Goal: Information Seeking & Learning: Find specific page/section

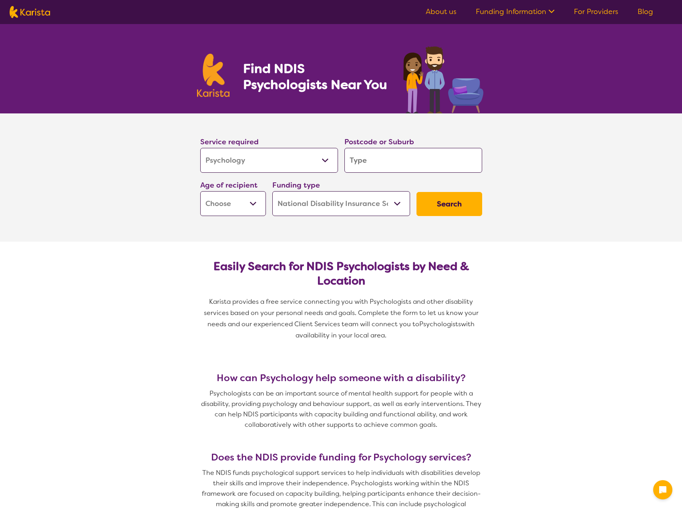
select select "Psychology"
select select "NDIS"
select select "Psychology"
select select "NDIS"
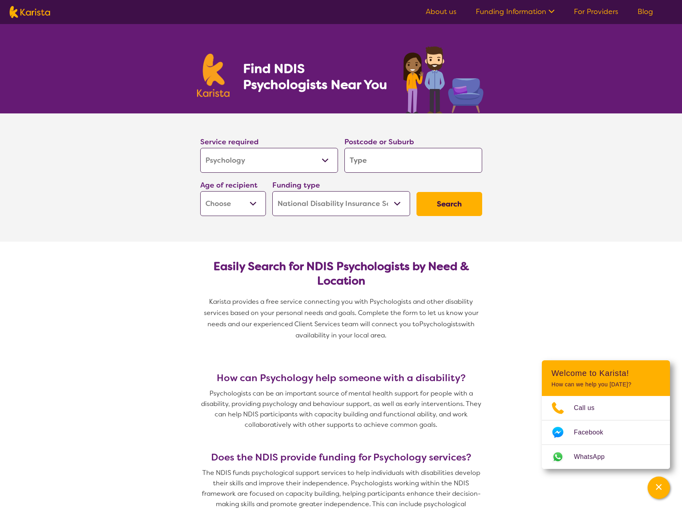
click at [377, 161] on input "search" at bounding box center [414, 160] width 138 height 25
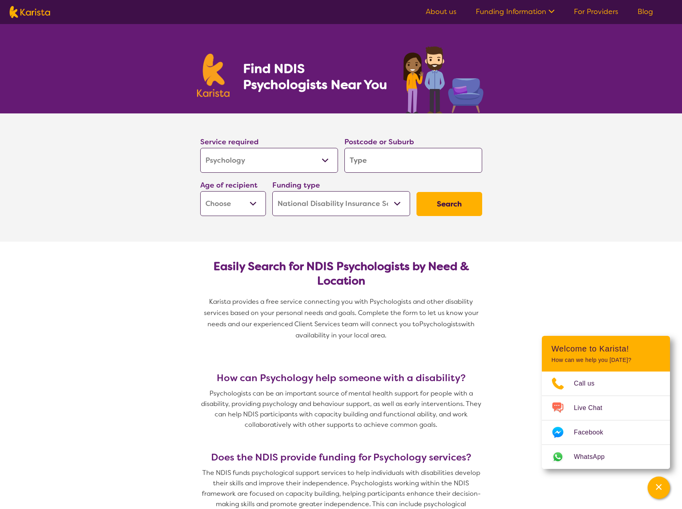
click at [377, 157] on input "search" at bounding box center [414, 160] width 138 height 25
type input "7"
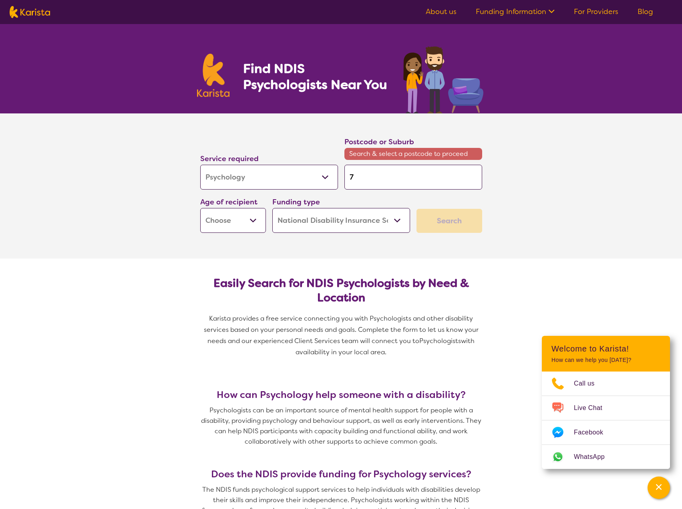
type input "70"
type input "700"
type input "7009"
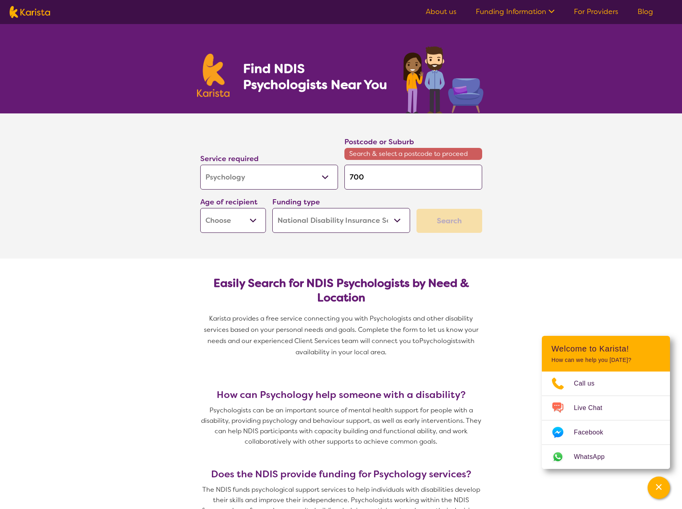
type input "7009"
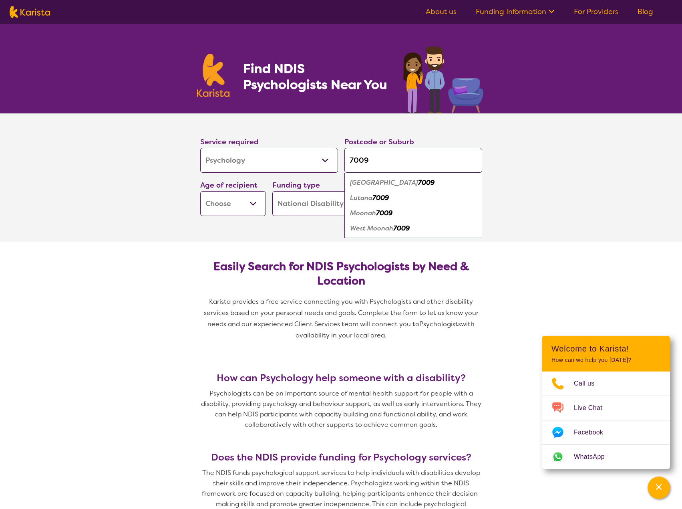
type input "7009"
click at [357, 217] on div "Moonah 7009" at bounding box center [414, 213] width 130 height 15
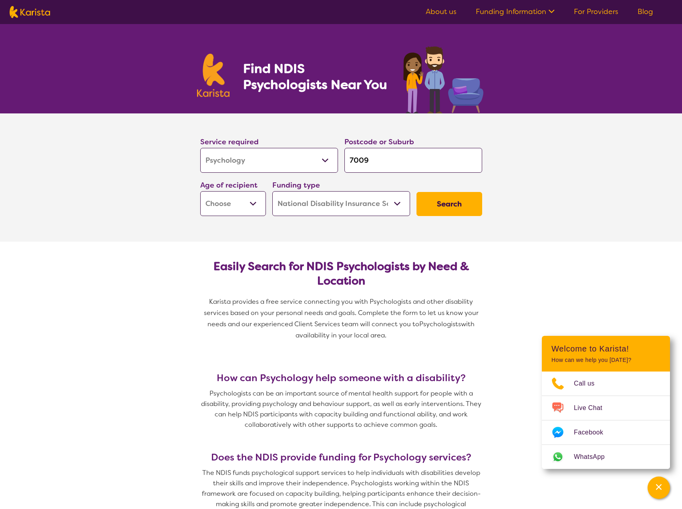
click at [252, 205] on select "Early Childhood - 0 to 9 Child - 10 to 11 Adolescent - 12 to 17 Adult - 18 to 6…" at bounding box center [233, 203] width 66 height 25
select select "AS"
click at [200, 191] on select "Early Childhood - 0 to 9 Child - 10 to 11 Adolescent - 12 to 17 Adult - 18 to 6…" at bounding box center [233, 203] width 66 height 25
select select "AS"
click at [397, 204] on select "Home Care Package (HCP) National Disability Insurance Scheme (NDIS) I don't know" at bounding box center [341, 203] width 138 height 25
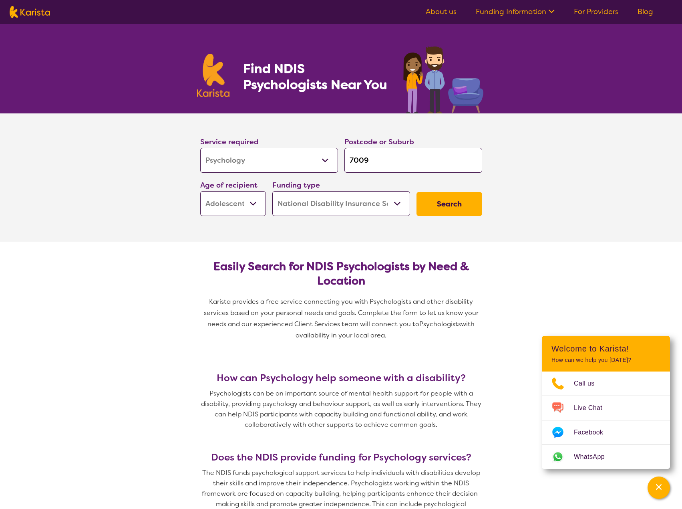
select select "i-don-t-know"
click at [272, 191] on select "Home Care Package (HCP) National Disability Insurance Scheme (NDIS) I don't know" at bounding box center [341, 203] width 138 height 25
select select "i-don-t-know"
click at [466, 206] on button "Search" at bounding box center [450, 204] width 66 height 24
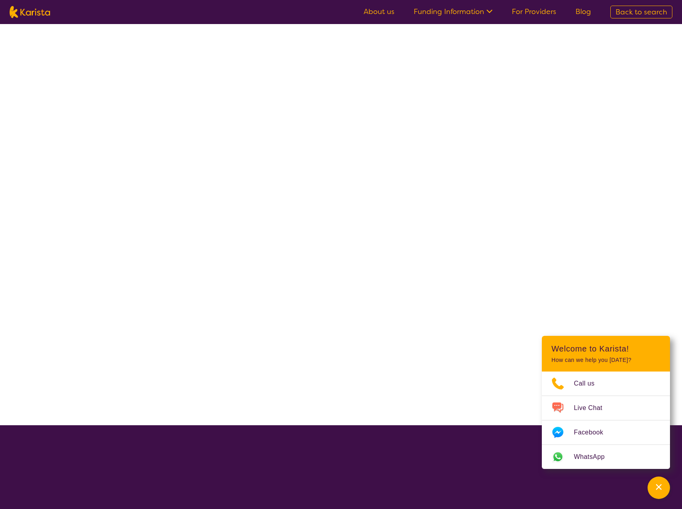
select select "Psychology"
select select "AS"
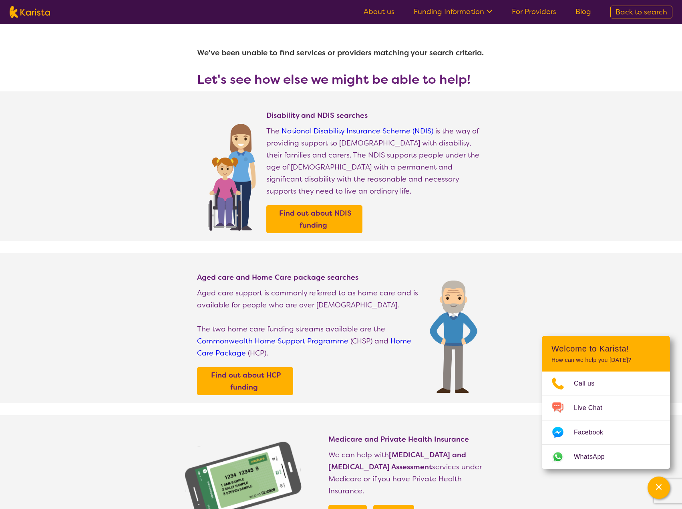
click at [521, 12] on link "For Providers" at bounding box center [534, 12] width 44 height 10
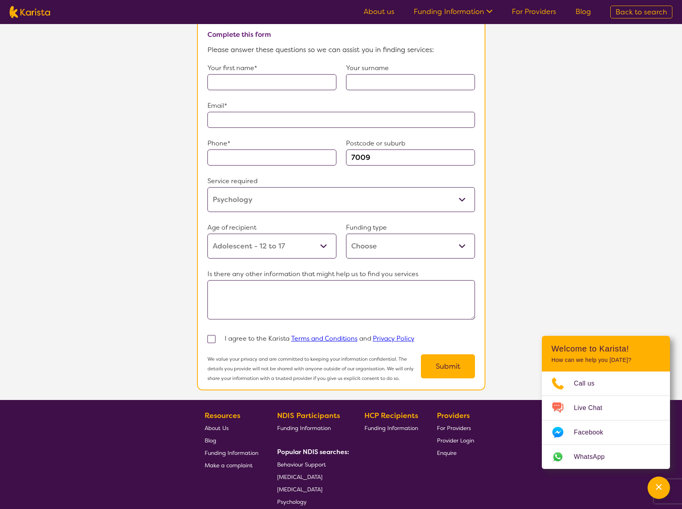
scroll to position [679, 0]
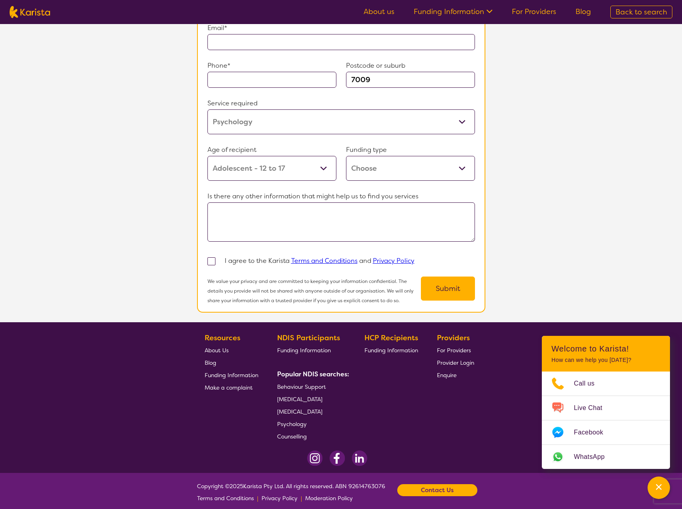
click at [300, 420] on span "Psychology" at bounding box center [292, 423] width 30 height 7
select select "Psychology"
select select "AS"
select select "NDIS"
select select "Psychology"
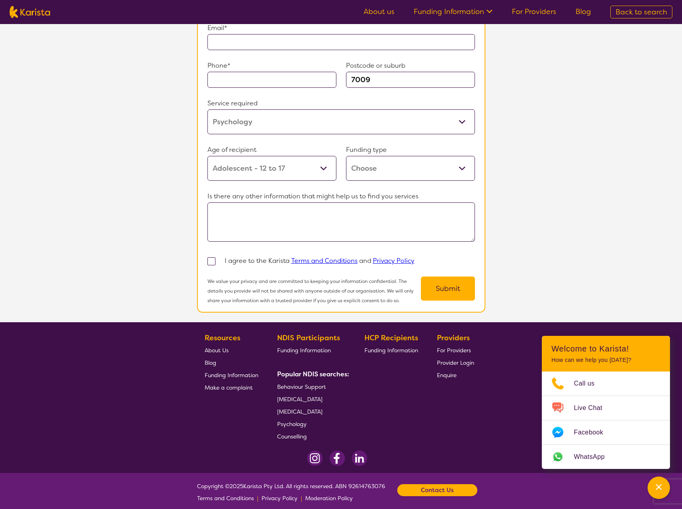
select select "AS"
select select "NDIS"
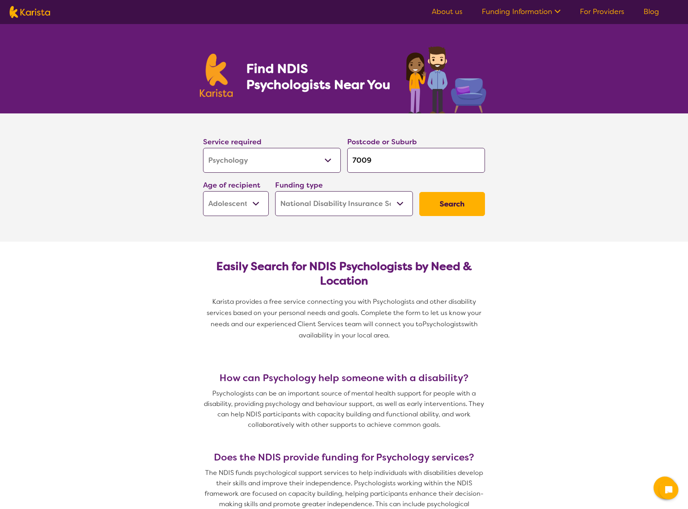
select select "Psychology"
select select "AS"
select select "NDIS"
select select "Psychology"
select select "AS"
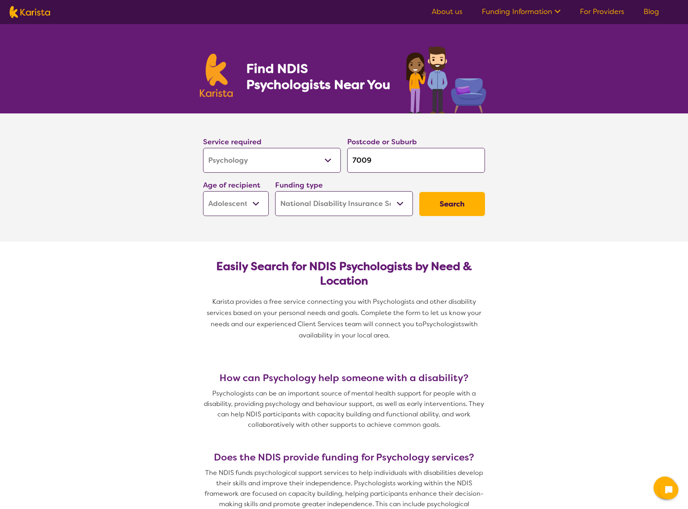
select select "NDIS"
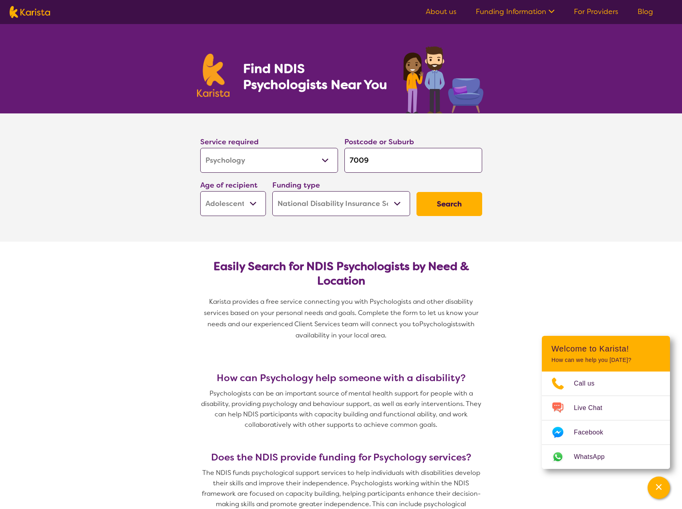
click at [403, 203] on select "Home Care Package (HCP) National Disability Insurance Scheme (NDIS) I don't know" at bounding box center [341, 203] width 138 height 25
select select "i-don-t-know"
click at [272, 191] on select "Home Care Package (HCP) National Disability Insurance Scheme (NDIS) I don't know" at bounding box center [341, 203] width 138 height 25
select select "i-don-t-know"
click at [426, 198] on button "Search" at bounding box center [450, 204] width 66 height 24
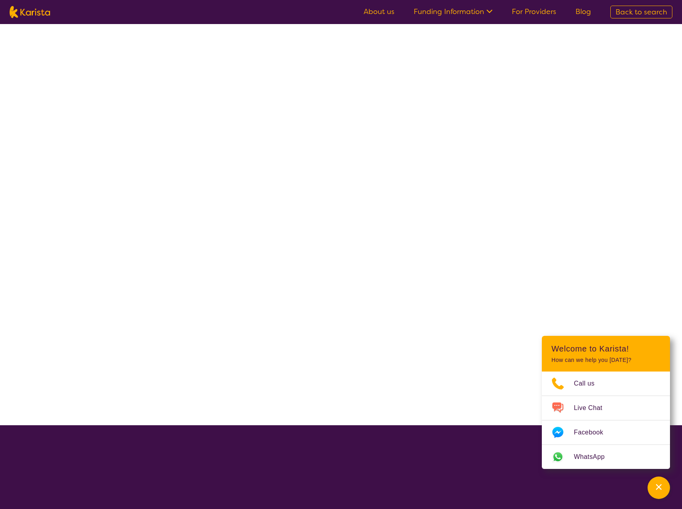
select select "Psychology"
select select "AS"
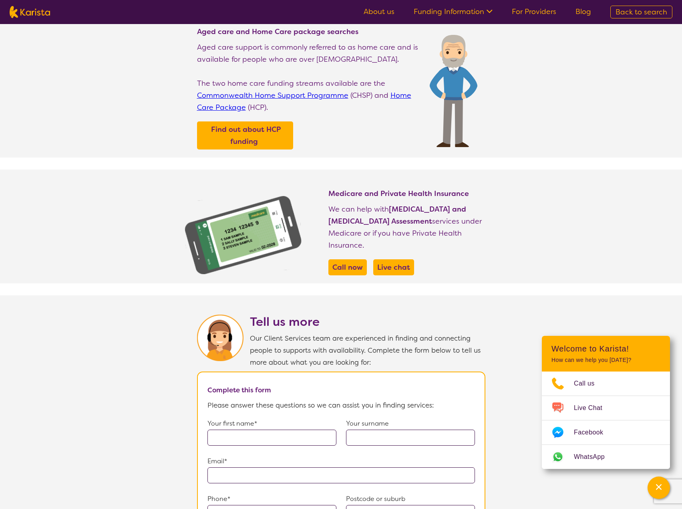
scroll to position [158, 0]
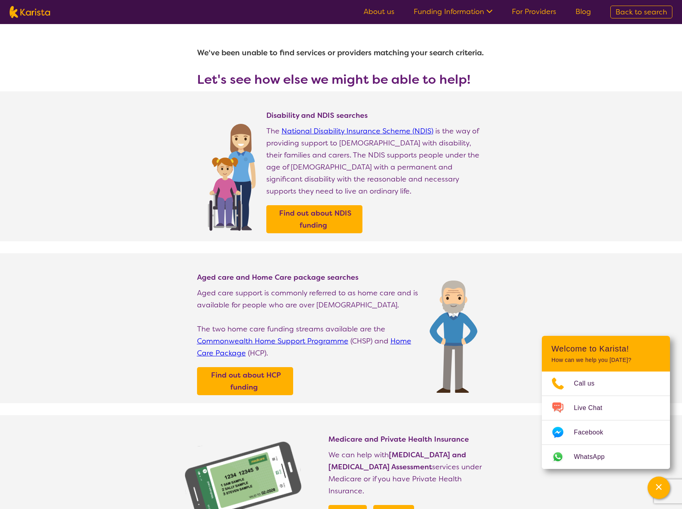
select select "Psychology"
select select "AS"
select select "NDIS"
select select "Psychology"
select select "AS"
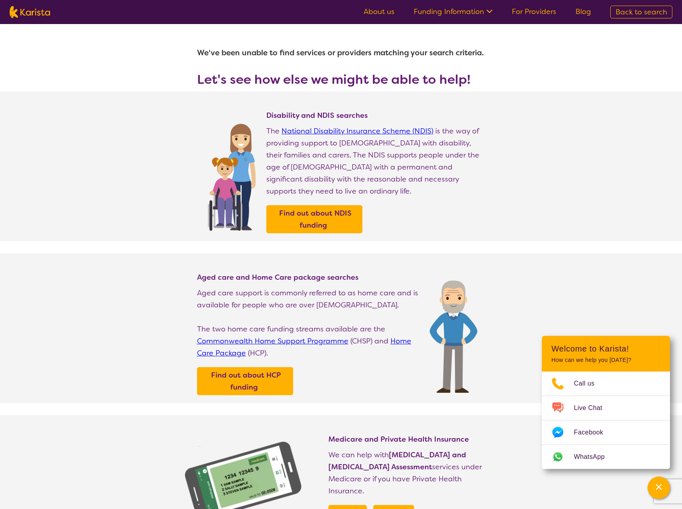
select select "NDIS"
